Goal: Check status

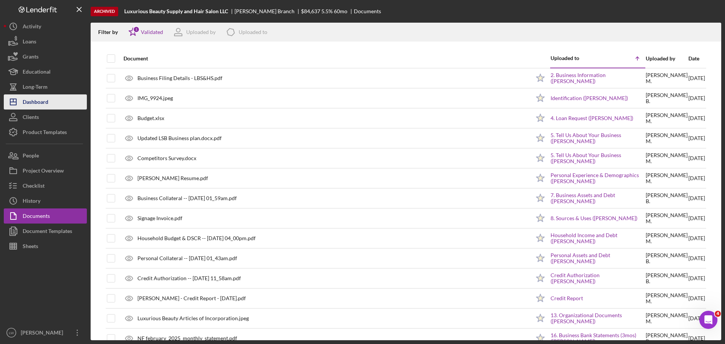
click at [39, 103] on div "Dashboard" at bounding box center [36, 102] width 26 height 17
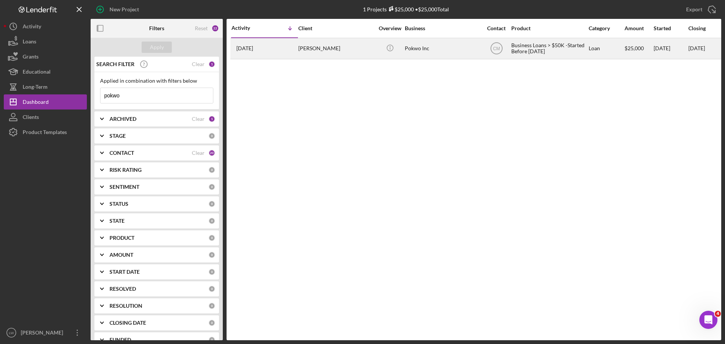
click at [409, 48] on div "Pokwo Inc" at bounding box center [443, 49] width 76 height 20
